Goal: Information Seeking & Learning: Find specific fact

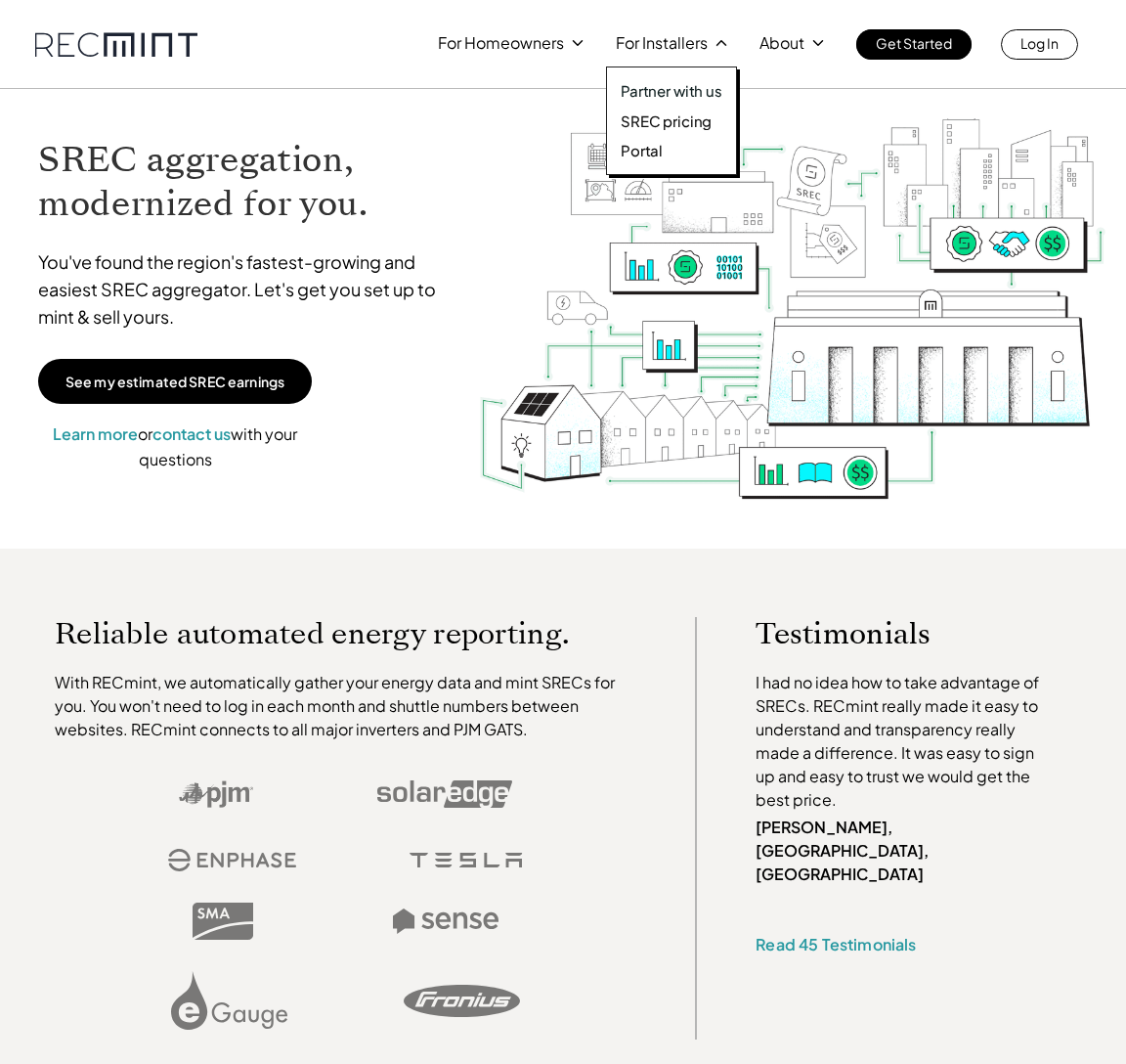
drag, startPoint x: 665, startPoint y: 103, endPoint x: 666, endPoint y: 113, distance: 10.0
click at [665, 106] on div "Partner with us SREC pricing Portal" at bounding box center [672, 121] width 131 height 109
click at [666, 113] on p "SREC pricing" at bounding box center [666, 122] width 91 height 20
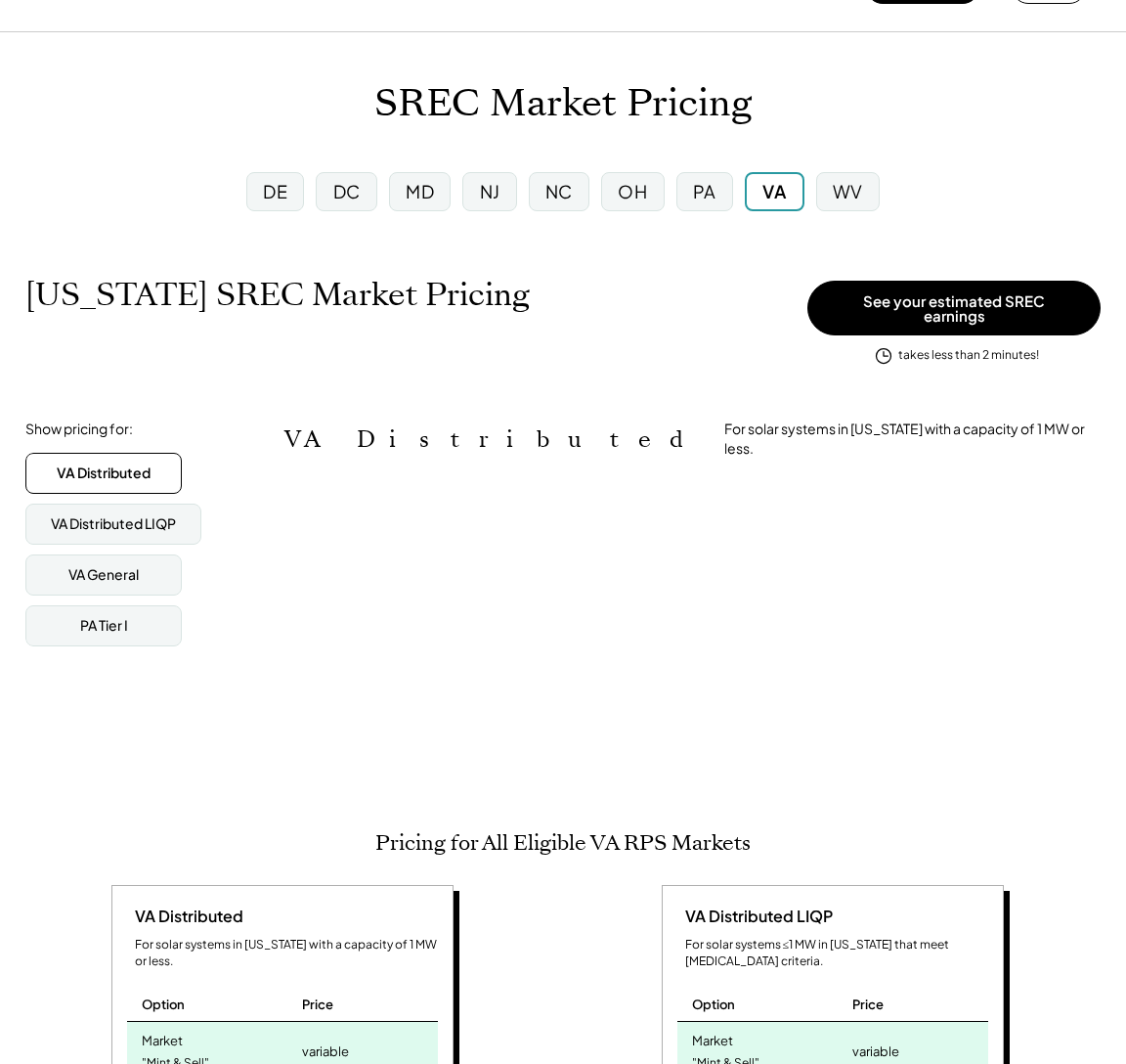
scroll to position [148, 0]
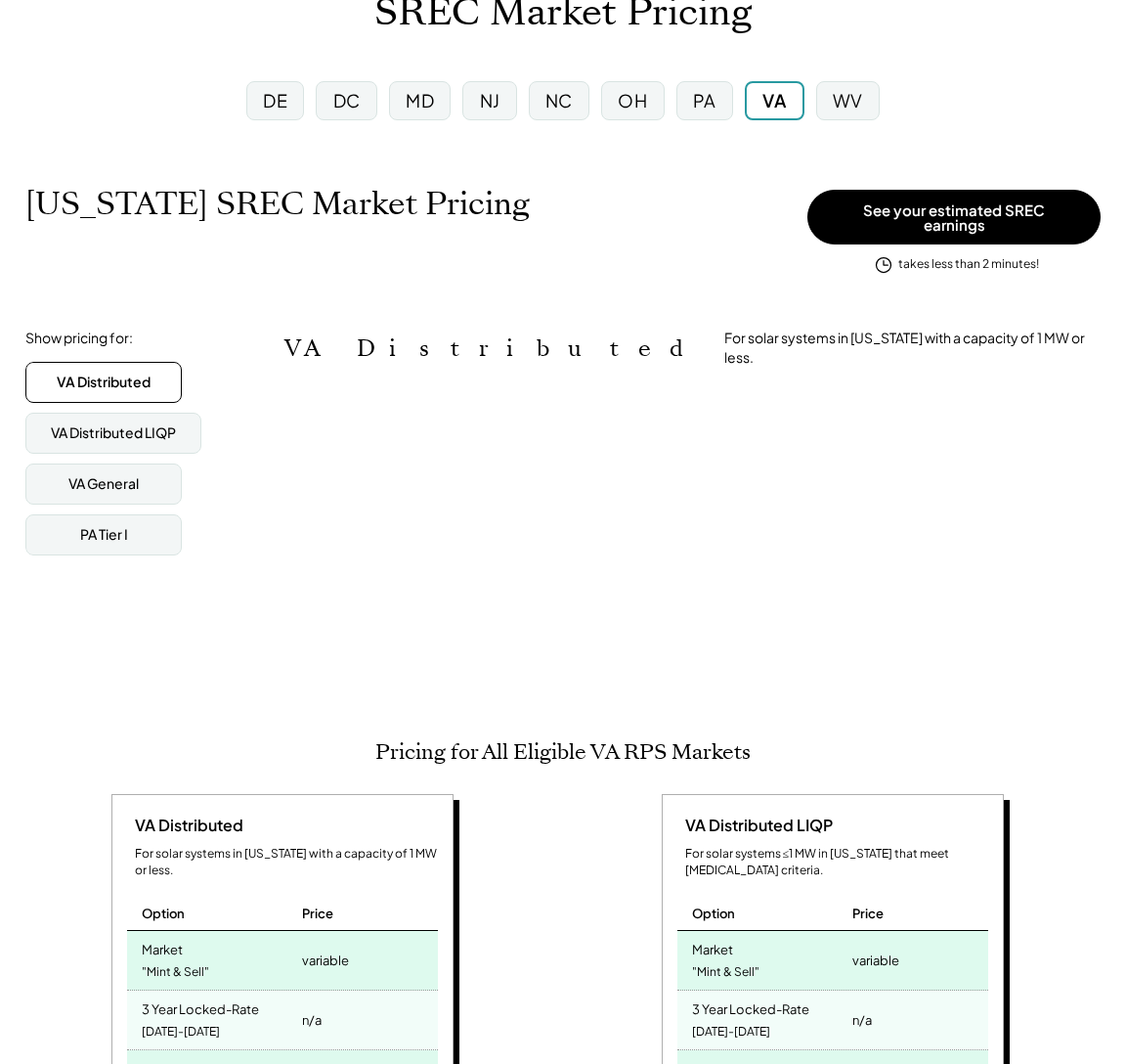
click at [592, 103] on div "NC" at bounding box center [559, 101] width 73 height 51
click at [721, 105] on div "PA" at bounding box center [705, 101] width 57 height 39
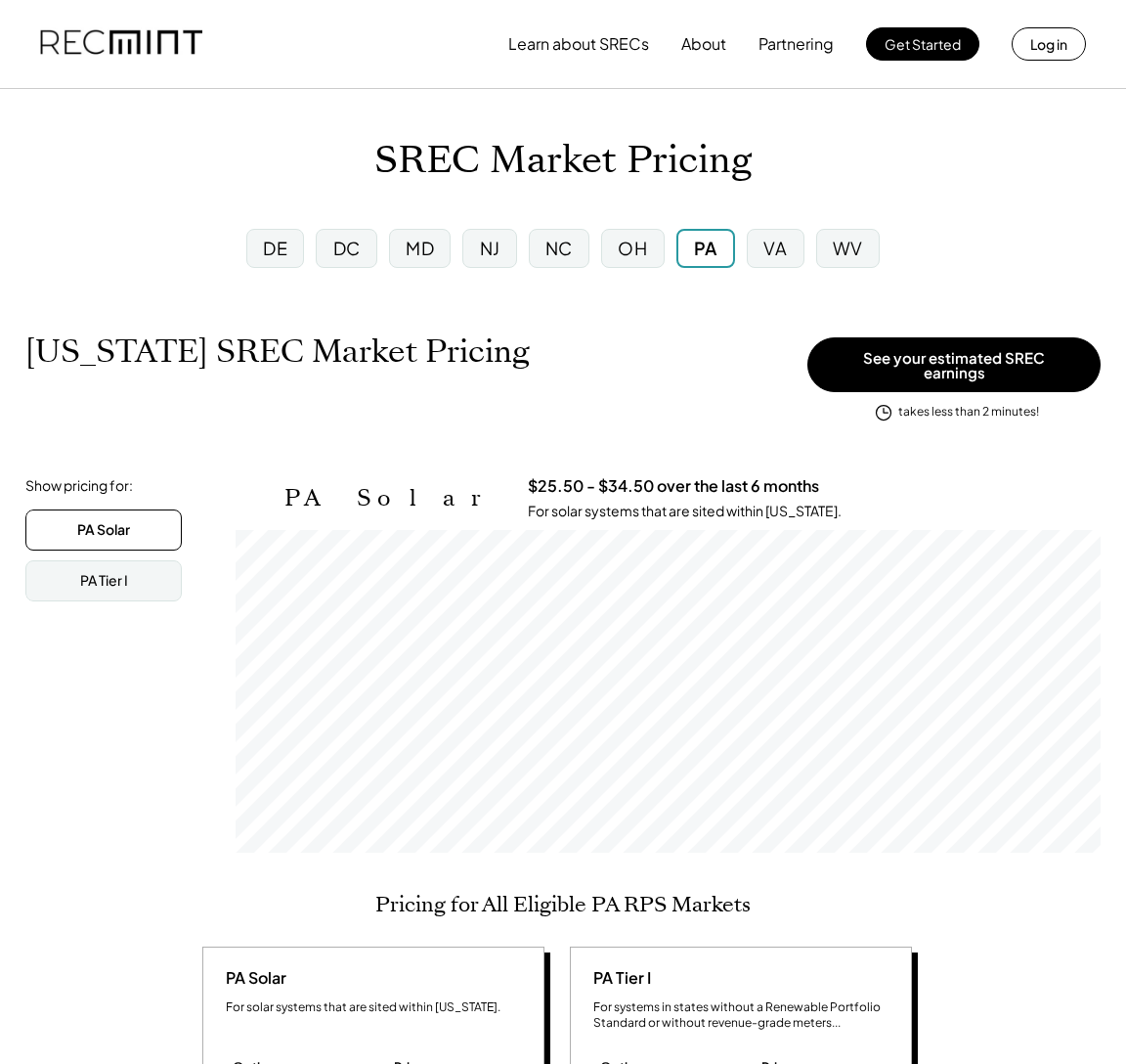
scroll to position [323, 865]
click at [786, 257] on div "VA" at bounding box center [776, 247] width 24 height 25
